Goal: Information Seeking & Learning: Compare options

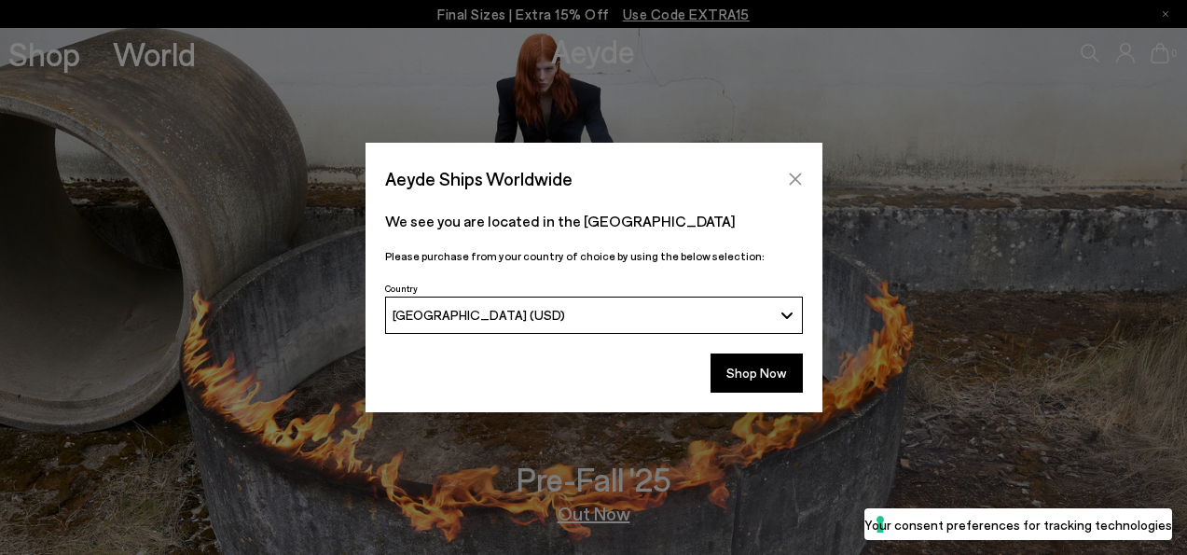
click at [793, 172] on icon "Close" at bounding box center [795, 179] width 15 height 15
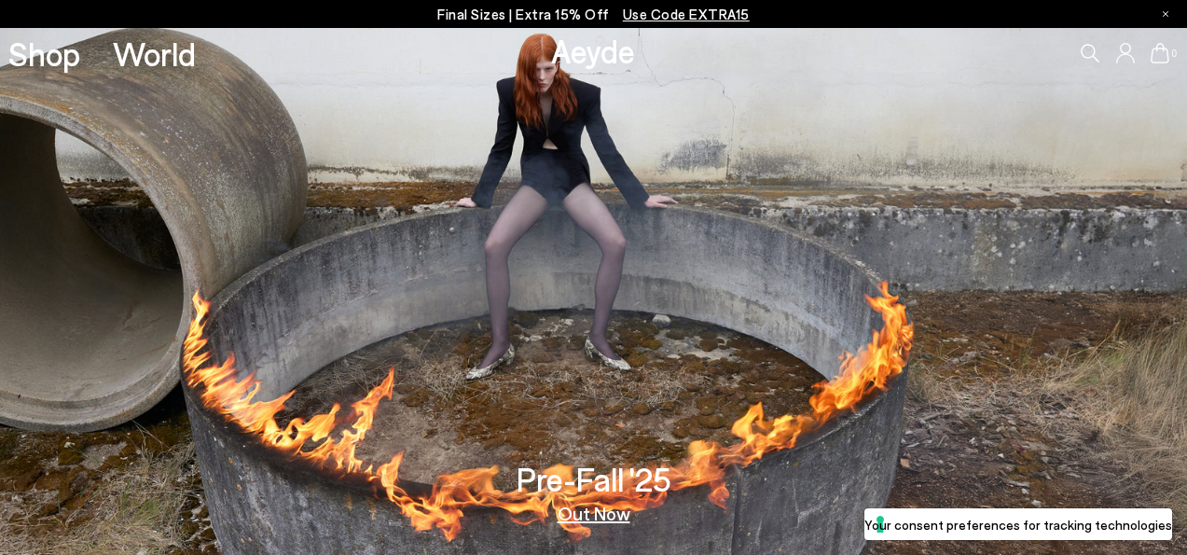
click at [1086, 43] on div "0" at bounding box center [988, 53] width 395 height 50
click at [1086, 49] on icon at bounding box center [1089, 53] width 19 height 19
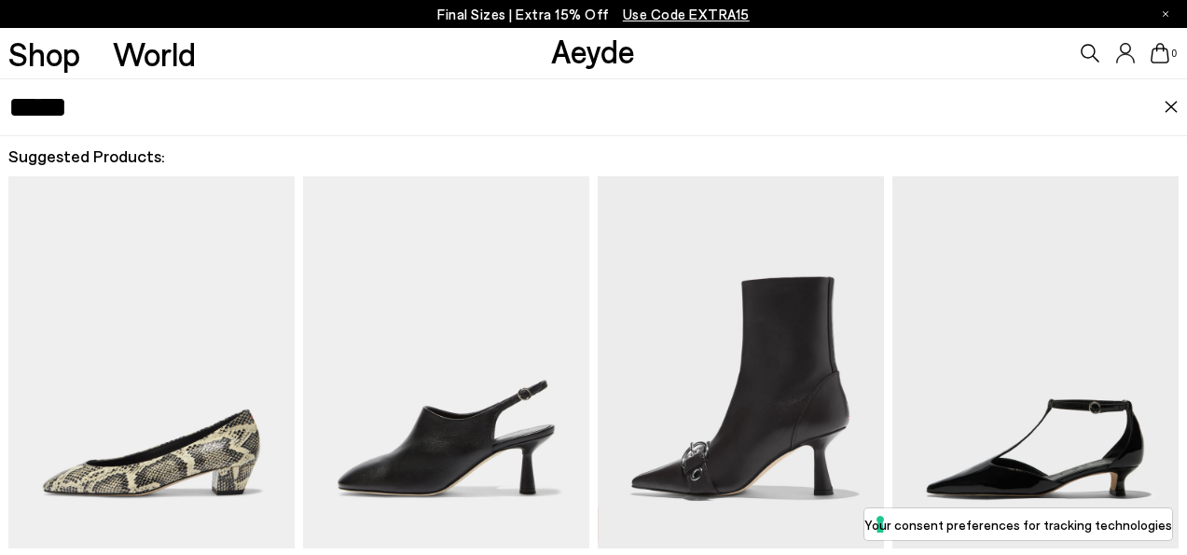
type input "*****"
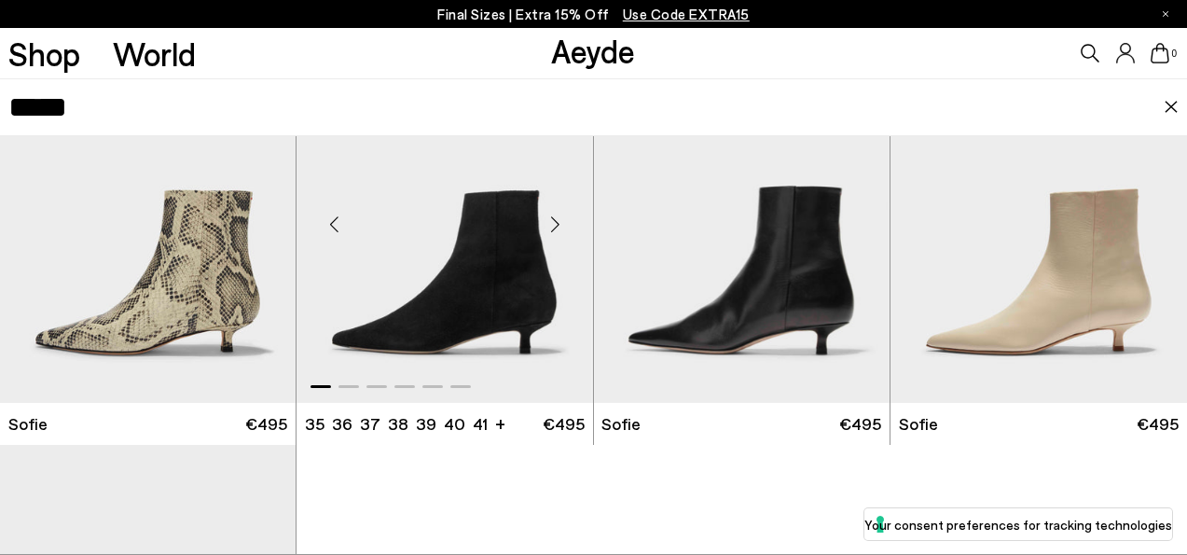
scroll to position [120, 0]
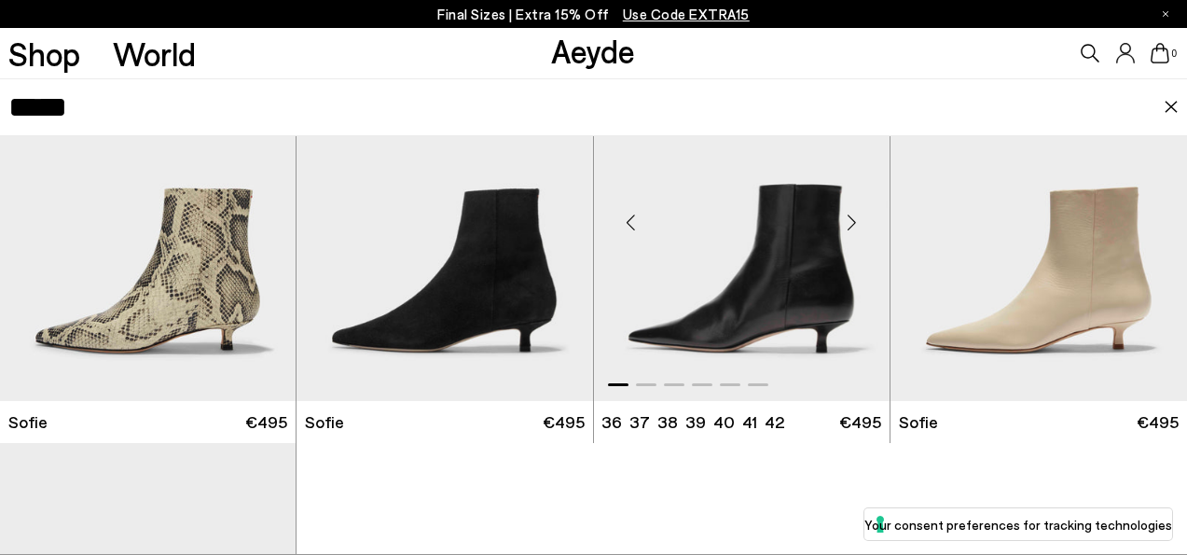
click at [684, 286] on img "1 / 6" at bounding box center [742, 215] width 296 height 372
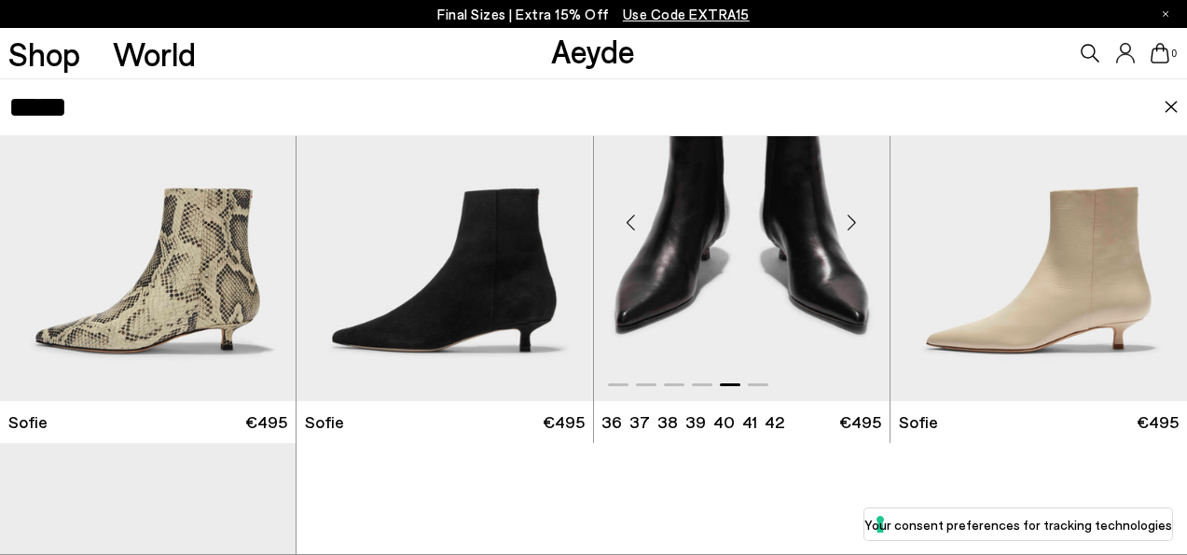
click at [731, 235] on img "5 / 6" at bounding box center [742, 215] width 296 height 372
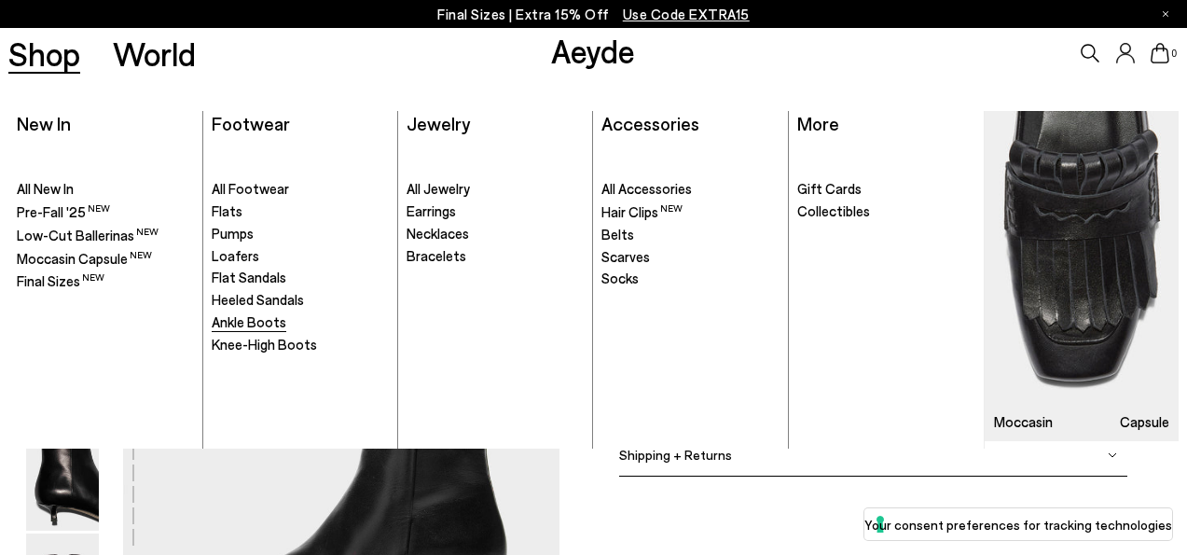
click at [279, 315] on span "Ankle Boots" at bounding box center [249, 321] width 75 height 17
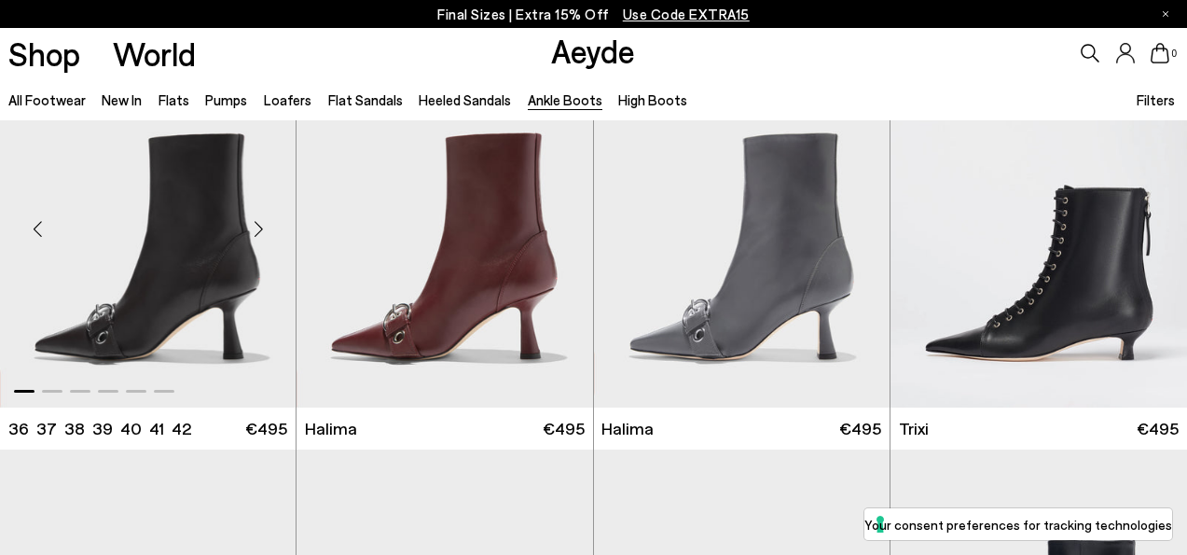
scroll to position [87, 0]
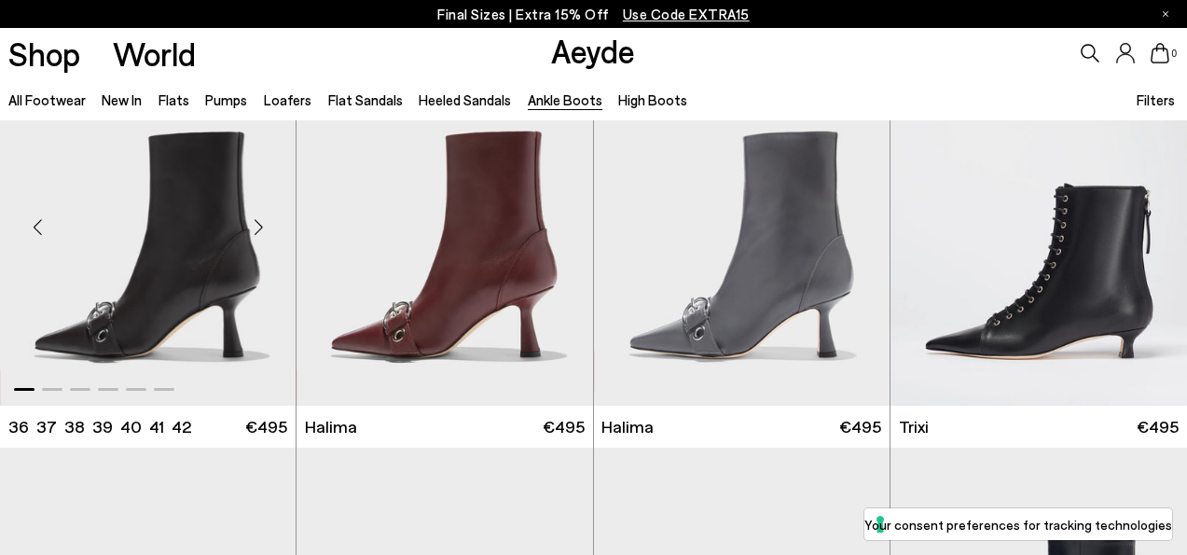
click at [206, 232] on img "1 / 6" at bounding box center [148, 220] width 296 height 372
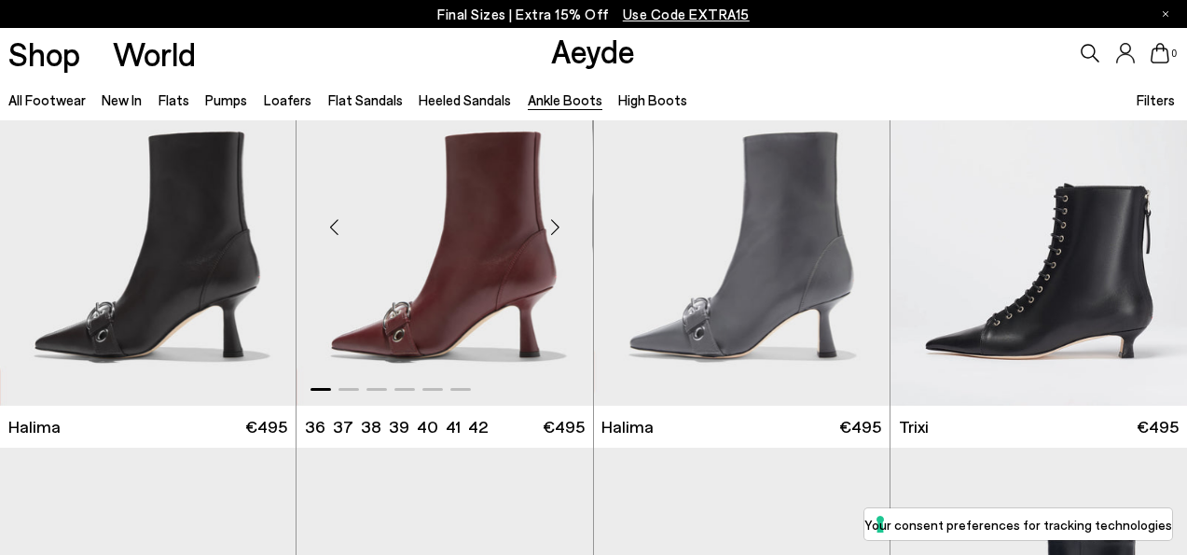
click at [515, 298] on img "1 / 6" at bounding box center [444, 220] width 296 height 372
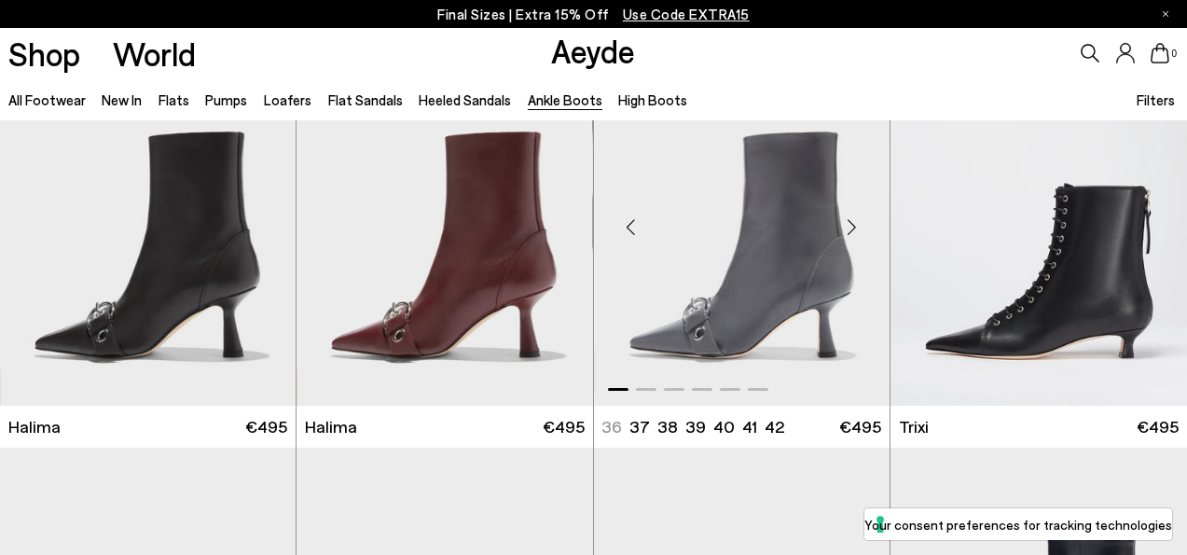
click at [791, 248] on img "1 / 6" at bounding box center [742, 220] width 296 height 372
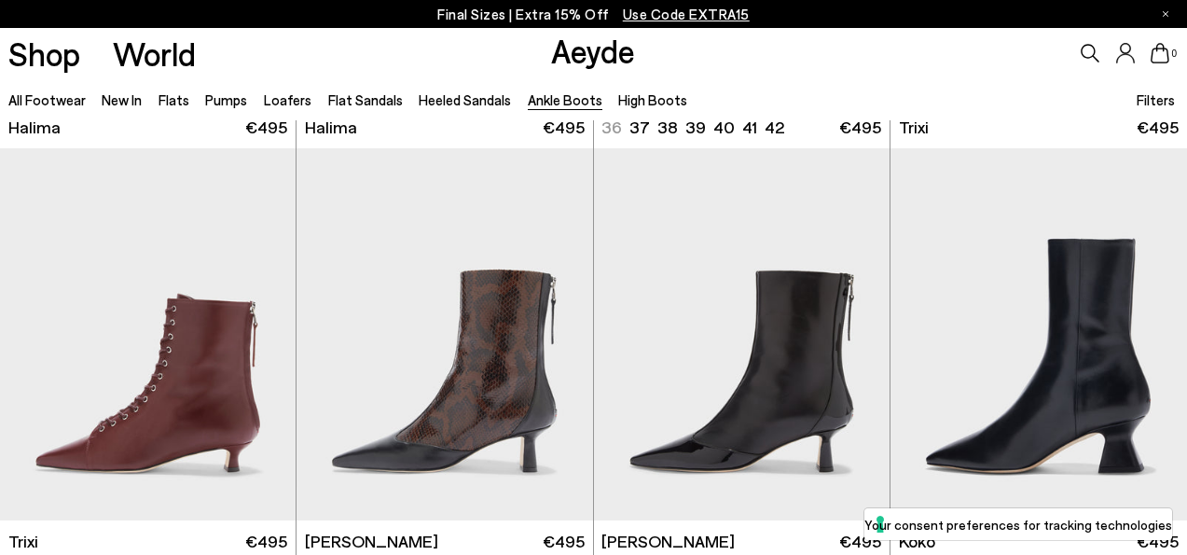
scroll to position [457, 0]
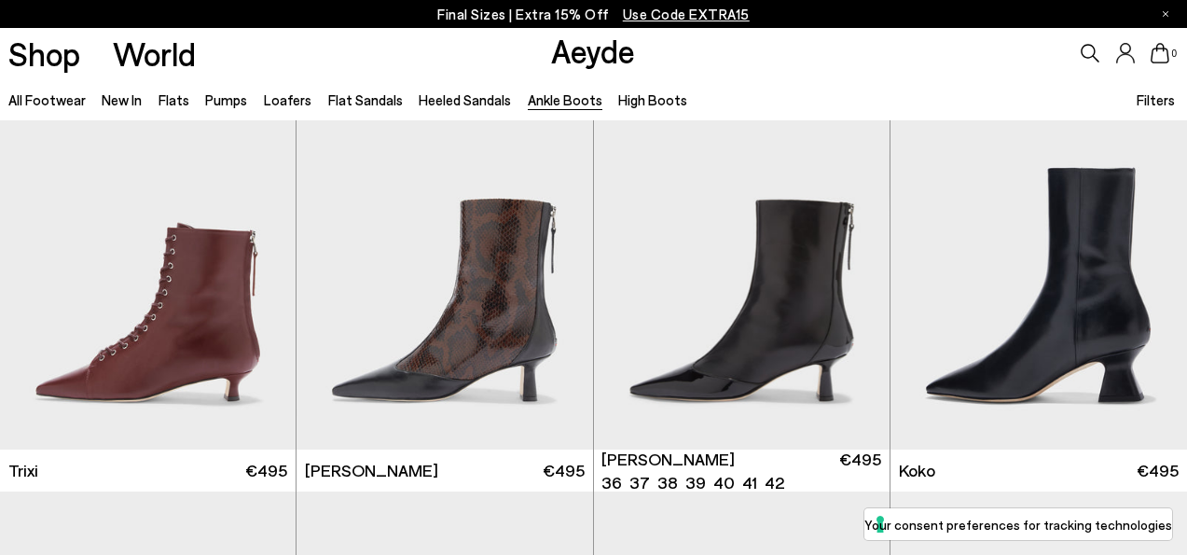
click at [735, 358] on img "1 / 6" at bounding box center [742, 263] width 296 height 372
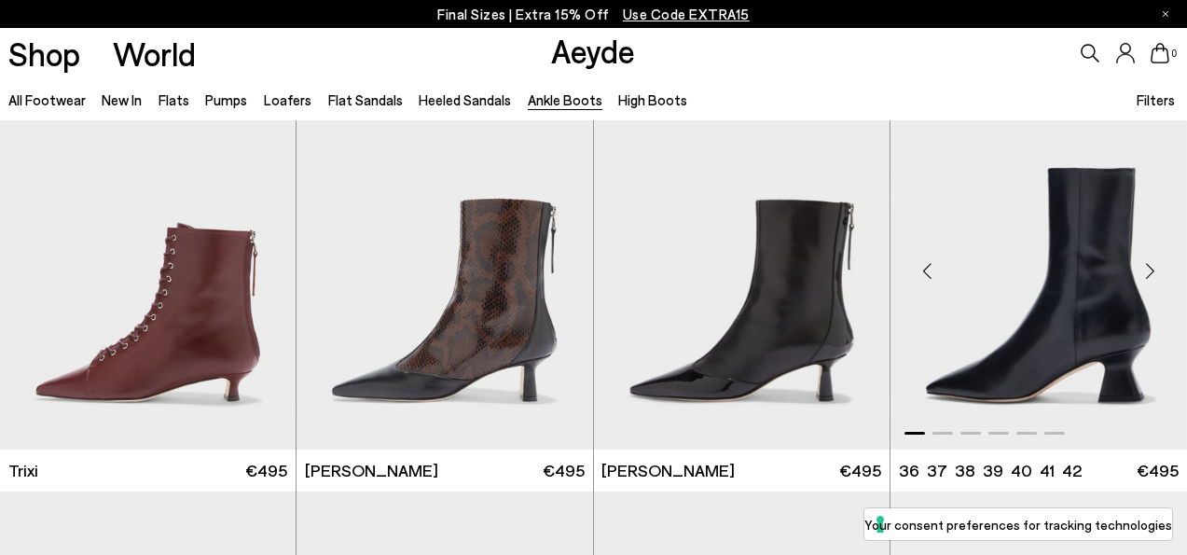
click at [1042, 259] on img "1 / 6" at bounding box center [1038, 263] width 296 height 372
click at [1053, 206] on img "1 / 6" at bounding box center [1038, 263] width 296 height 372
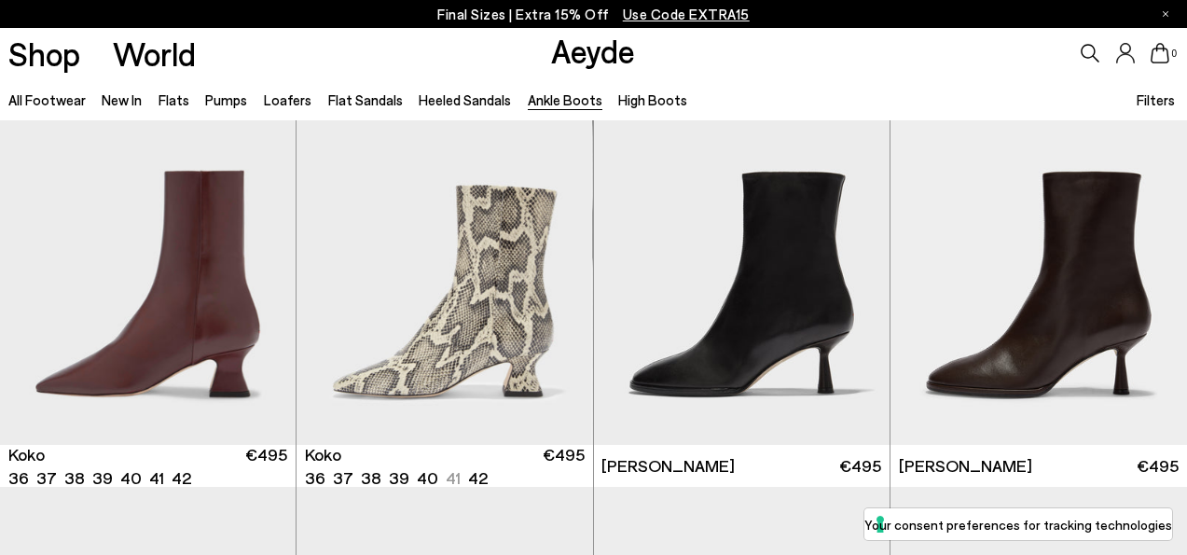
scroll to position [869, 0]
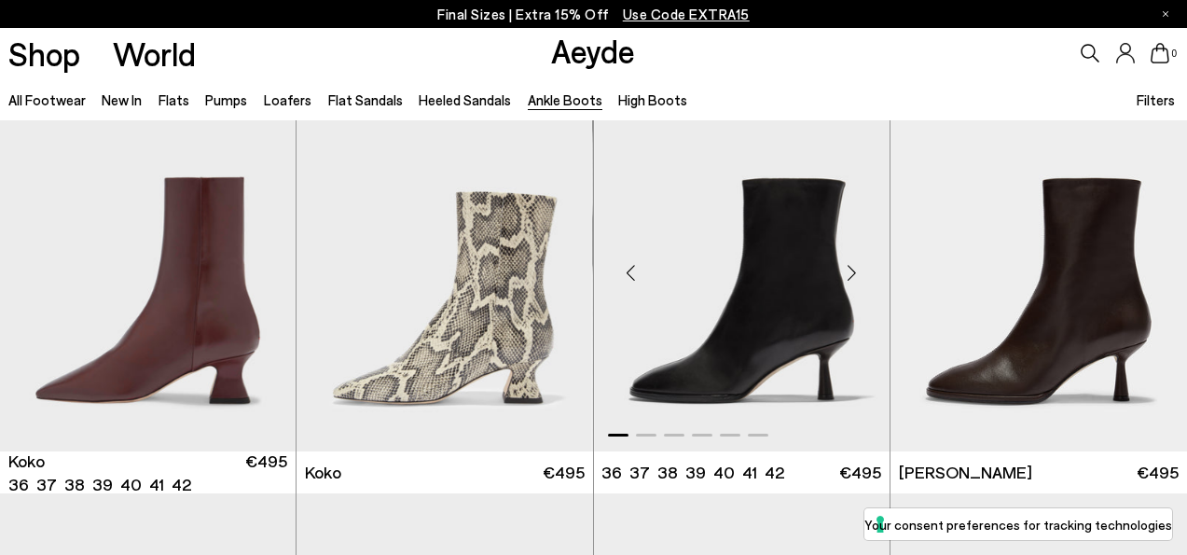
click at [694, 356] on img "1 / 6" at bounding box center [742, 265] width 296 height 372
click at [1014, 377] on img "1 / 6" at bounding box center [1038, 265] width 296 height 372
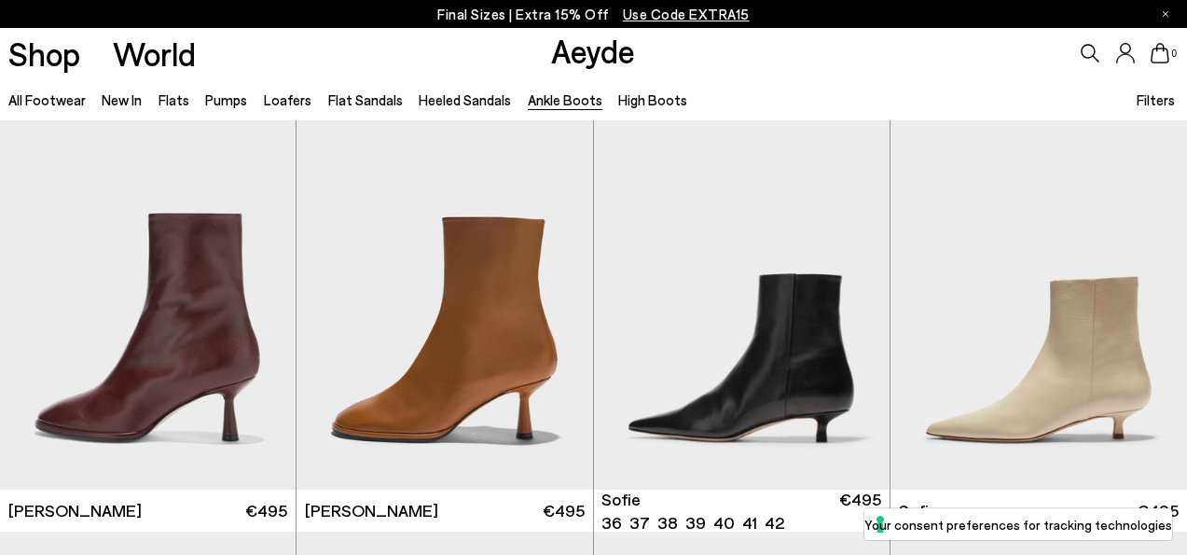
scroll to position [1243, 0]
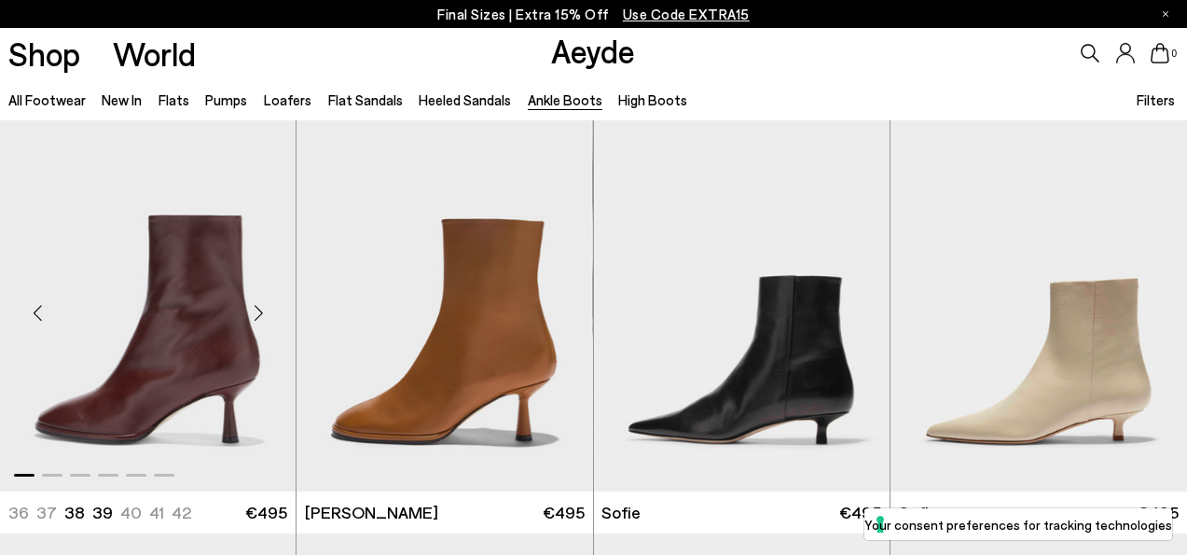
click at [278, 340] on div "Next slide" at bounding box center [258, 313] width 56 height 56
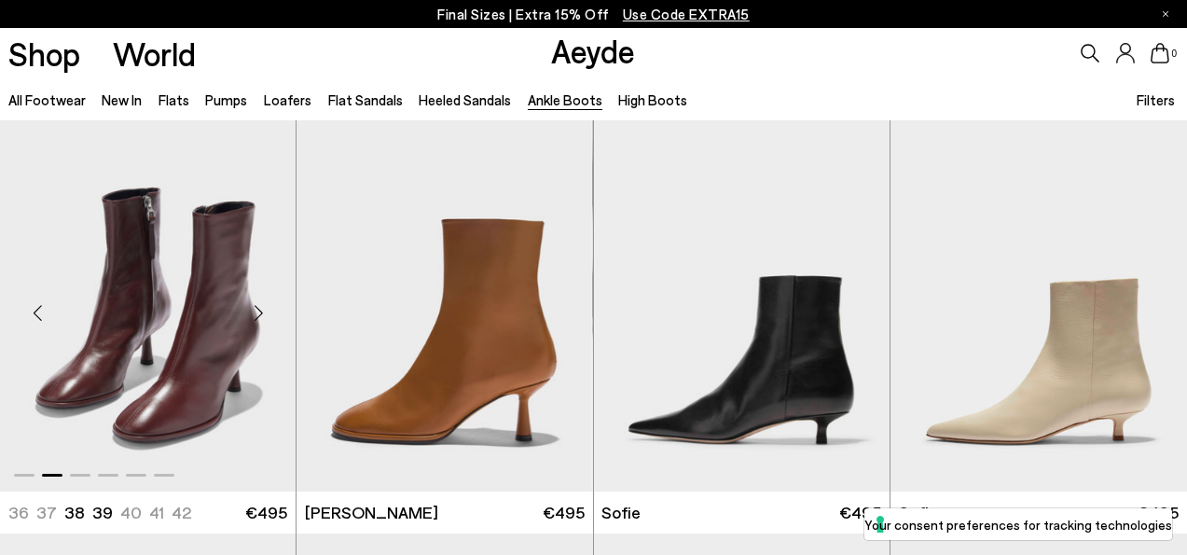
click at [210, 271] on img "2 / 6" at bounding box center [148, 305] width 296 height 372
click at [506, 345] on img "1 / 6" at bounding box center [444, 305] width 296 height 372
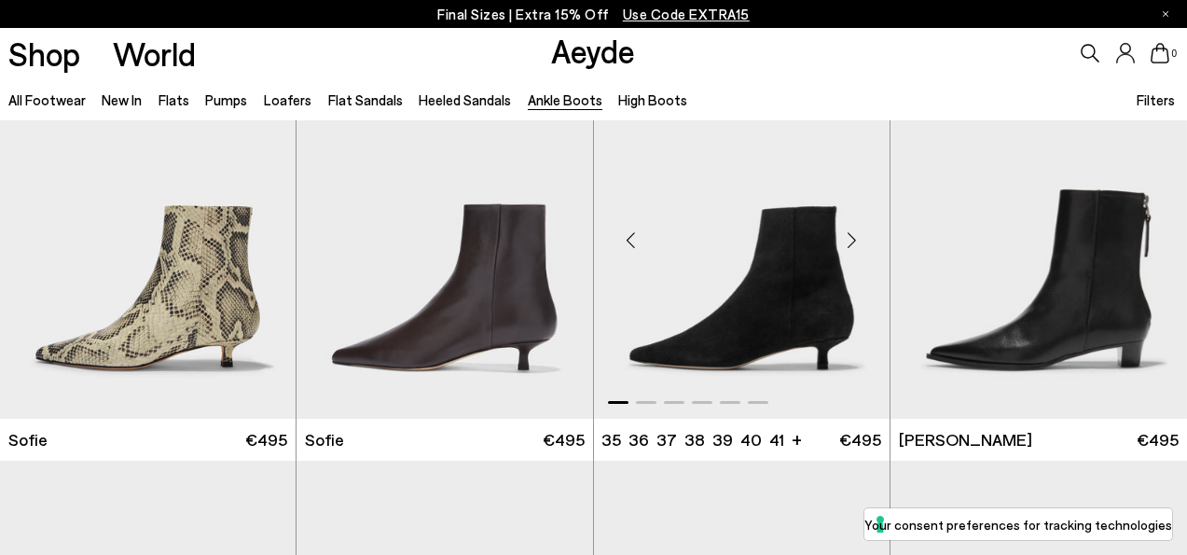
scroll to position [1765, 0]
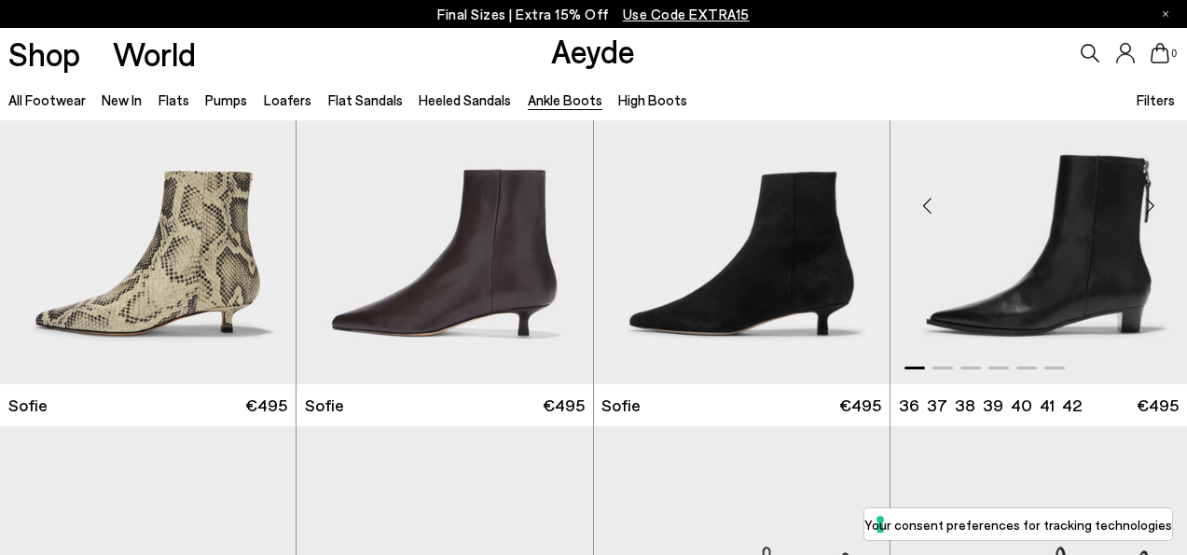
click at [997, 230] on img "1 / 6" at bounding box center [1038, 197] width 296 height 372
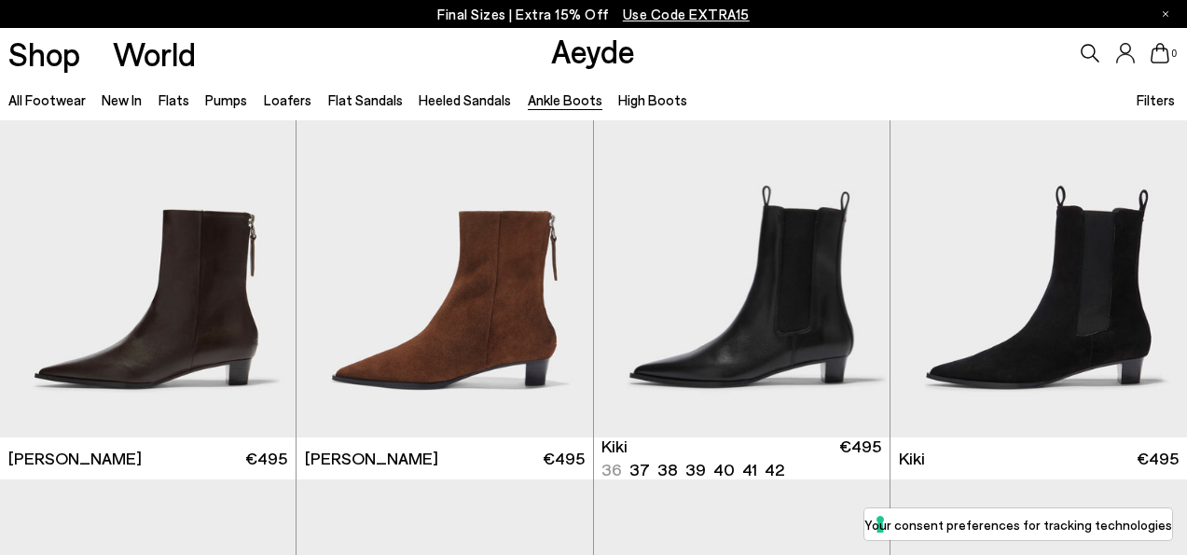
scroll to position [2129, 0]
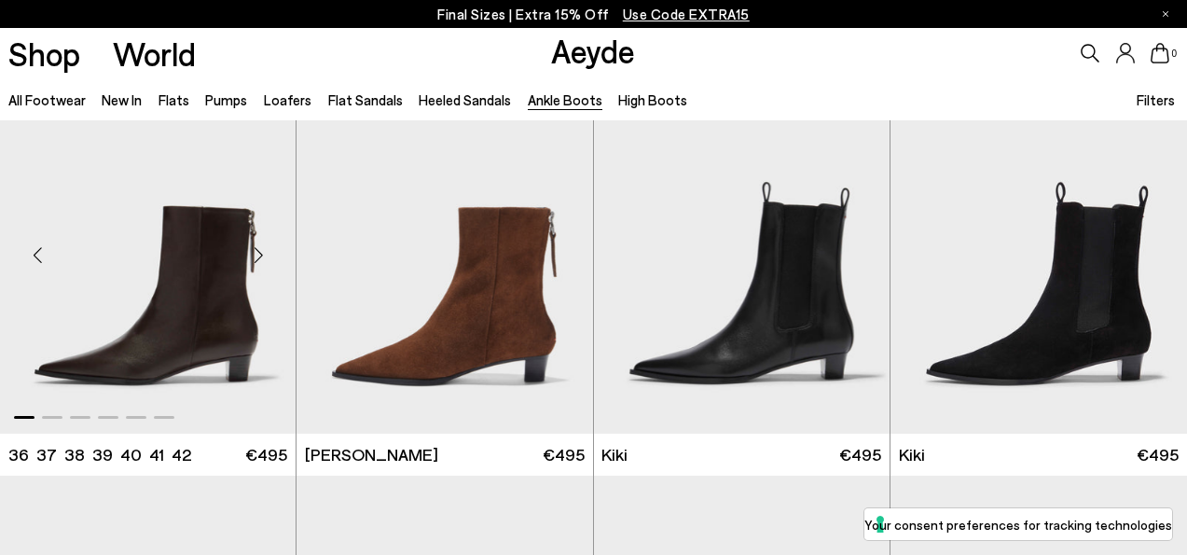
click at [274, 305] on img "1 / 6" at bounding box center [148, 248] width 296 height 372
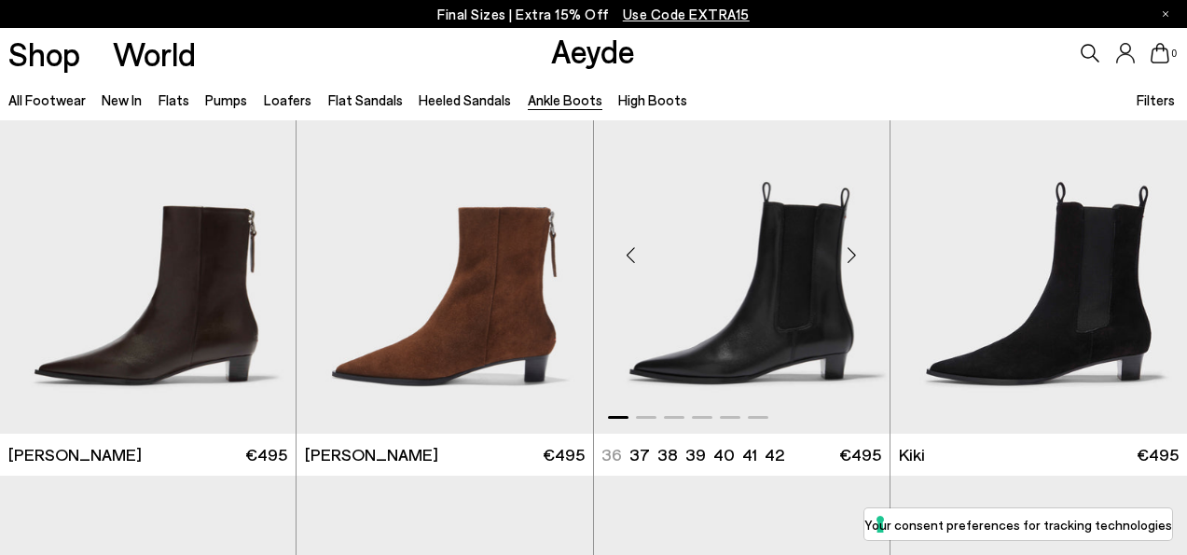
click at [778, 284] on img "1 / 6" at bounding box center [742, 248] width 296 height 372
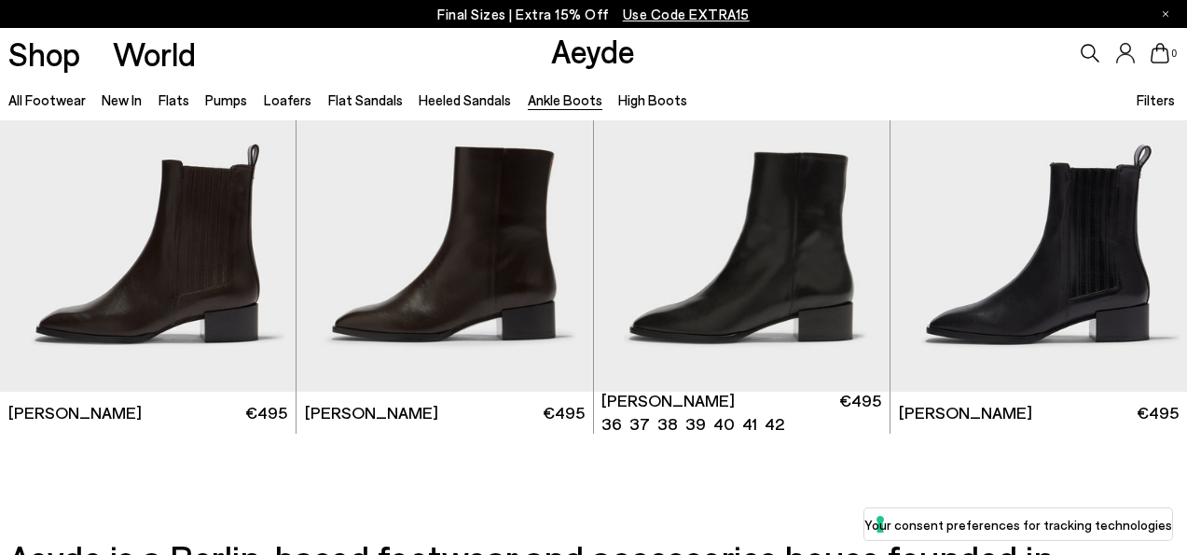
scroll to position [3415, 0]
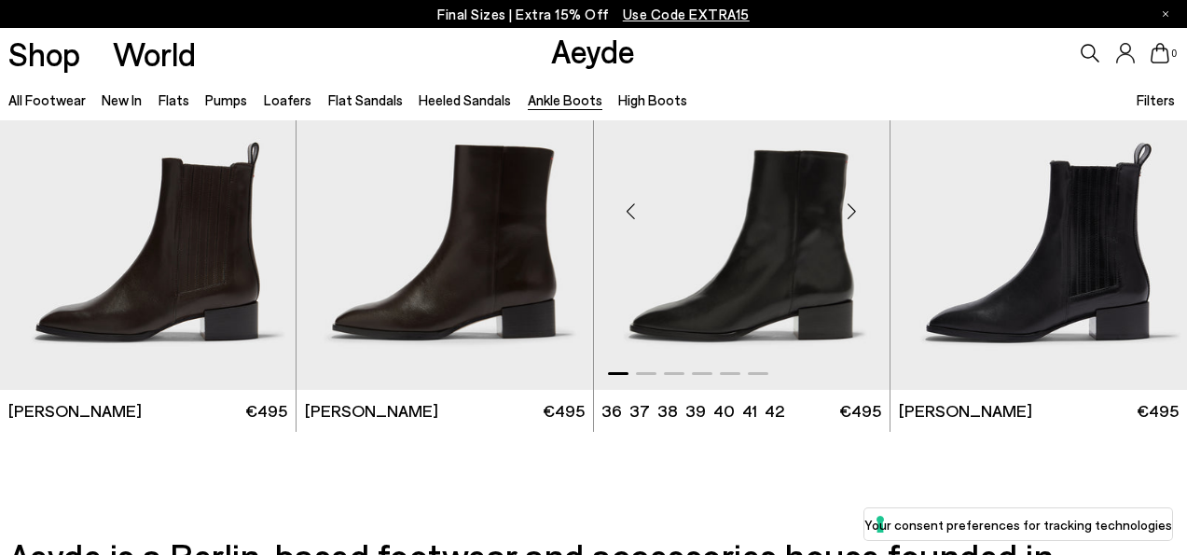
click at [758, 271] on img "1 / 6" at bounding box center [742, 204] width 296 height 372
click at [513, 273] on img "1 / 6" at bounding box center [444, 204] width 296 height 372
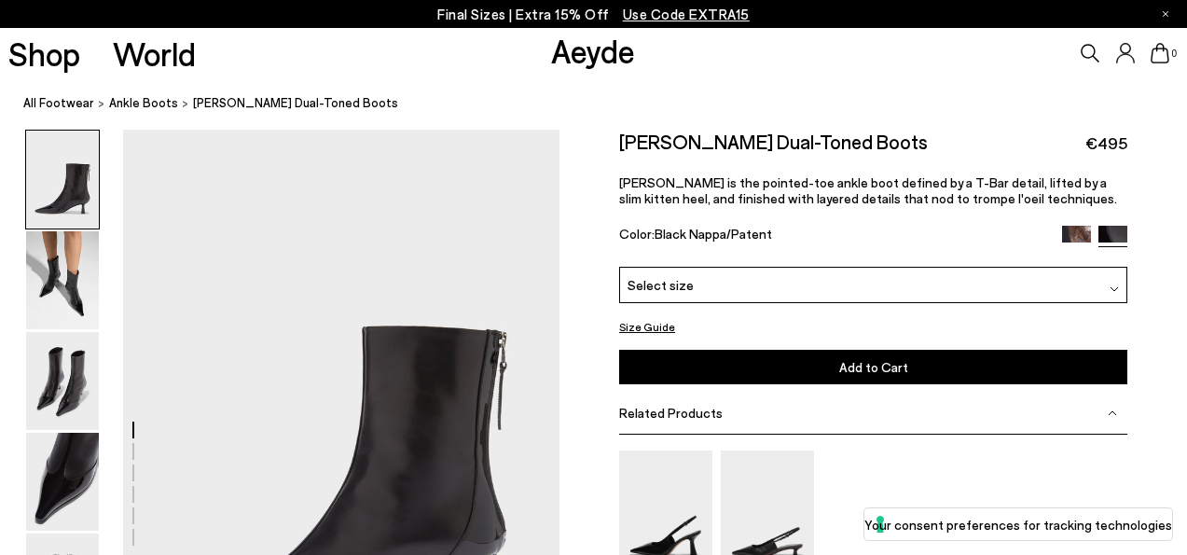
click at [896, 91] on nav "All Footwear Ankle Boots [PERSON_NAME] Dual-Toned Boots" at bounding box center [604, 103] width 1163 height 51
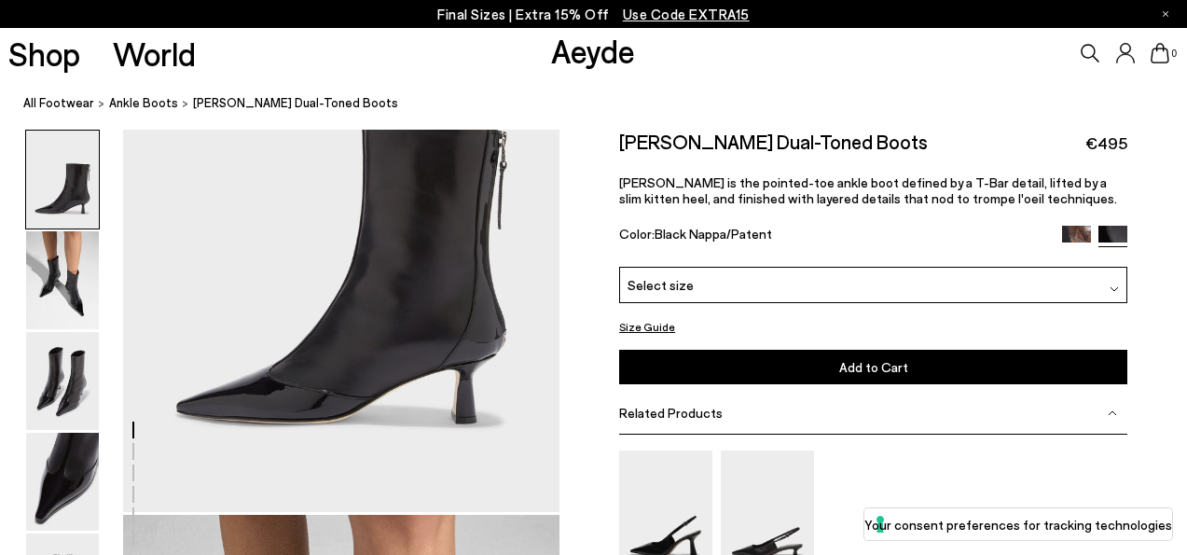
scroll to position [218, 0]
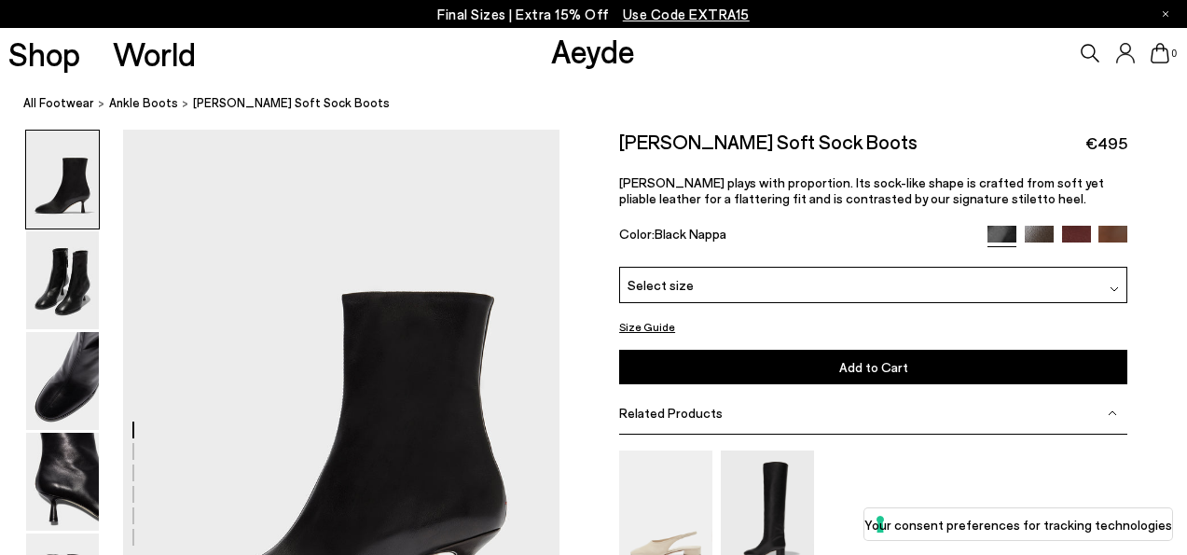
click at [1133, 509] on button "Your consent preferences for tracking technologies" at bounding box center [1018, 524] width 308 height 32
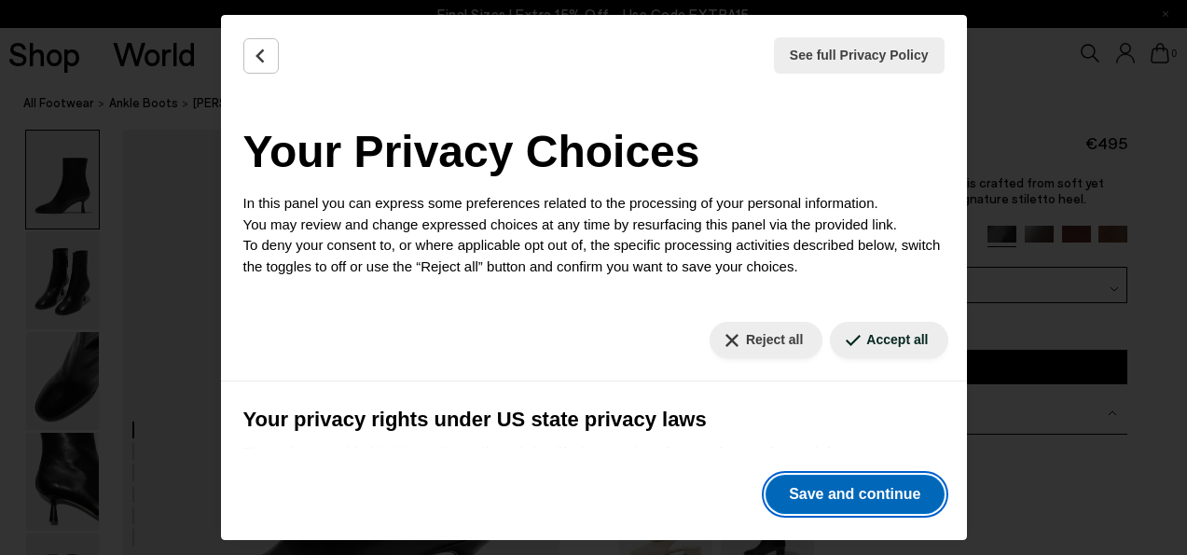
click at [858, 502] on button "Save and continue" at bounding box center [854, 493] width 178 height 39
